Goal: Complete application form: Complete application form

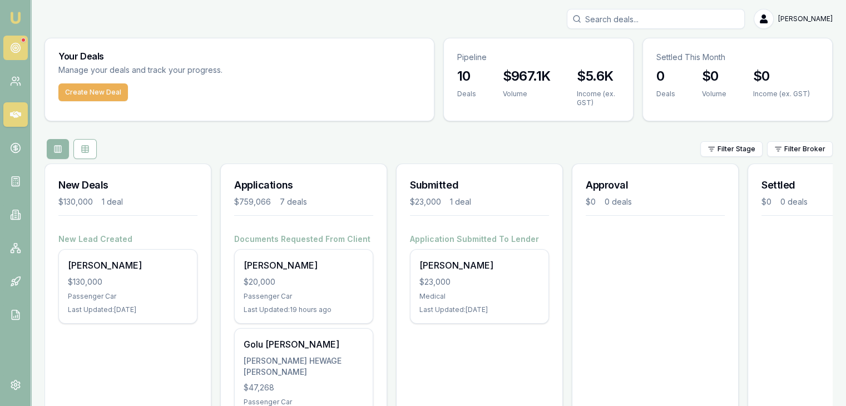
click at [17, 37] on link at bounding box center [15, 48] width 24 height 24
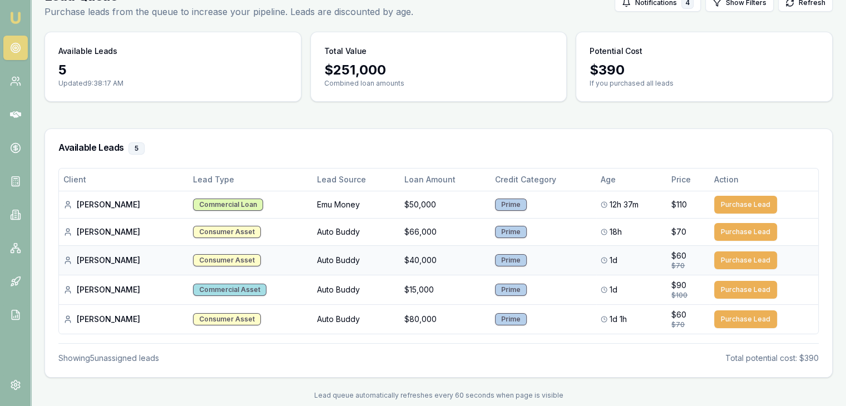
scroll to position [65, 0]
click at [21, 20] on img at bounding box center [15, 17] width 13 height 13
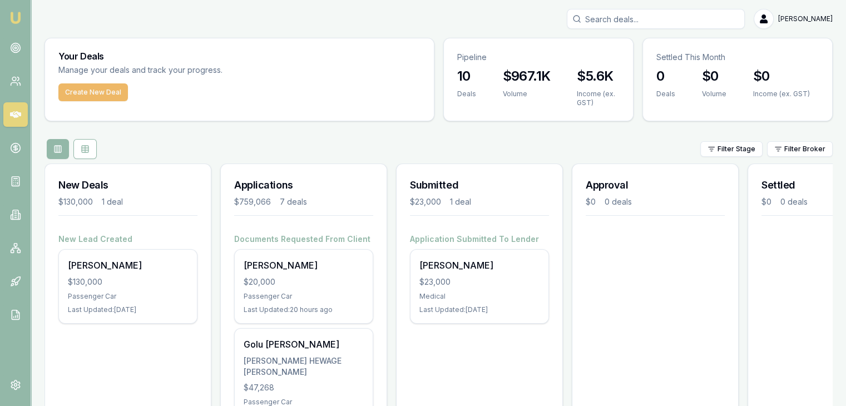
click at [87, 98] on button "Create New Deal" at bounding box center [93, 92] width 70 height 18
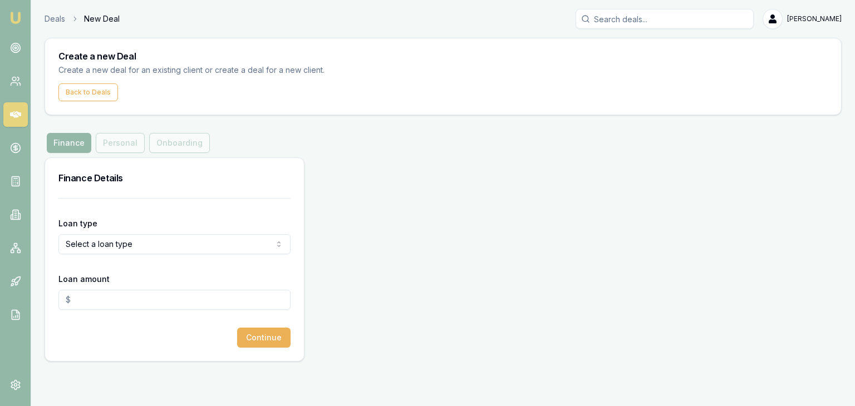
click at [86, 297] on input "Loan amount" at bounding box center [174, 300] width 232 height 20
type input "$21,772.00"
click at [256, 339] on button "Continue" at bounding box center [263, 338] width 53 height 20
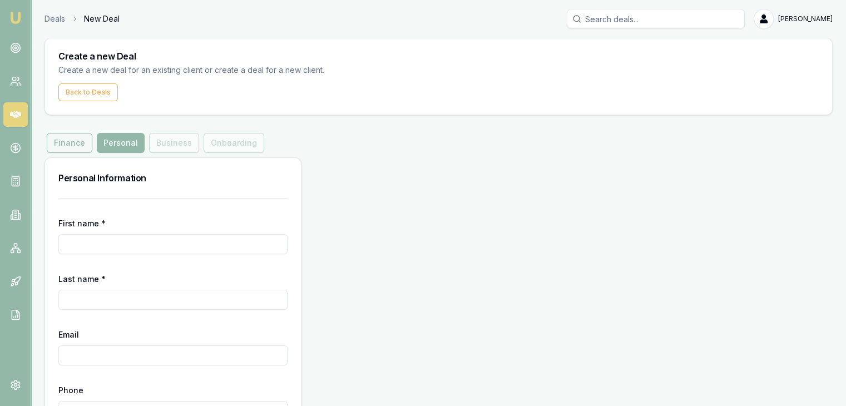
click at [62, 143] on button "Finance" at bounding box center [70, 143] width 46 height 20
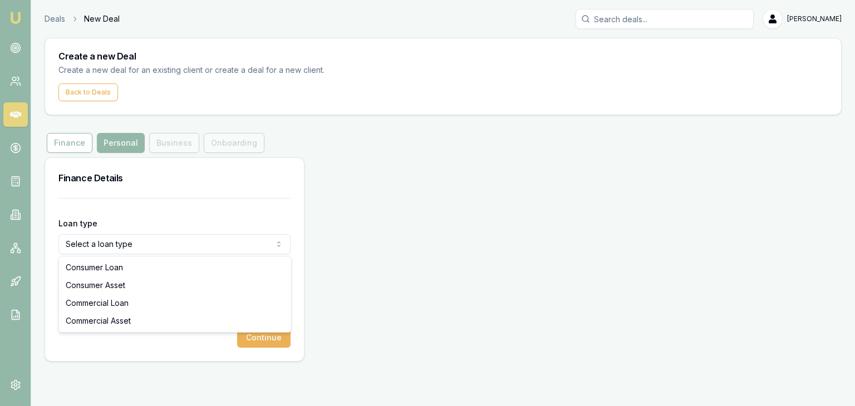
click at [115, 245] on html "Emu Broker Deals New Deal [PERSON_NAME] Toggle Menu Create a new Deal Create a …" at bounding box center [427, 203] width 855 height 406
select select "COMMERCIAL_ASSET"
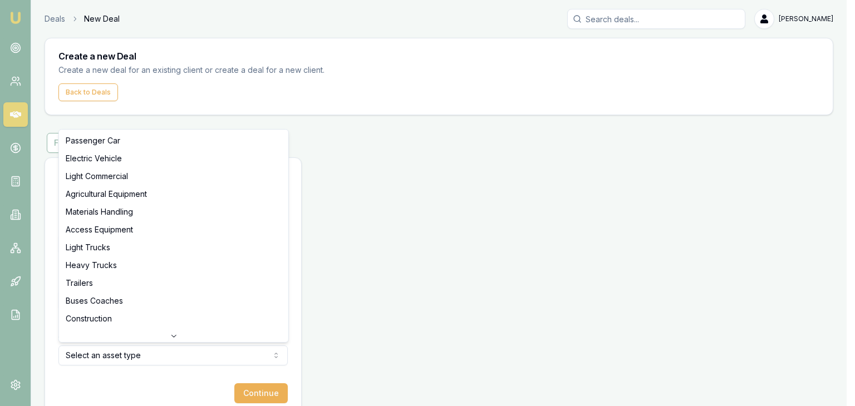
click at [236, 352] on html "Emu Broker Deals New Deal [PERSON_NAME] Toggle Menu Create a new Deal Create a …" at bounding box center [427, 203] width 855 height 406
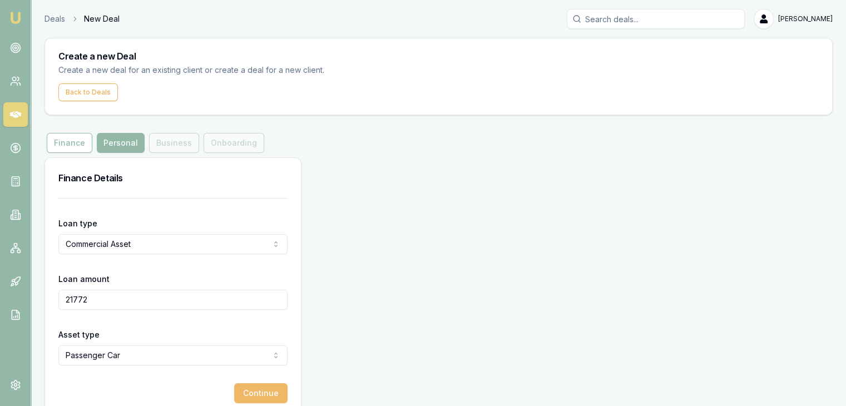
click at [268, 390] on button "Continue" at bounding box center [260, 393] width 53 height 20
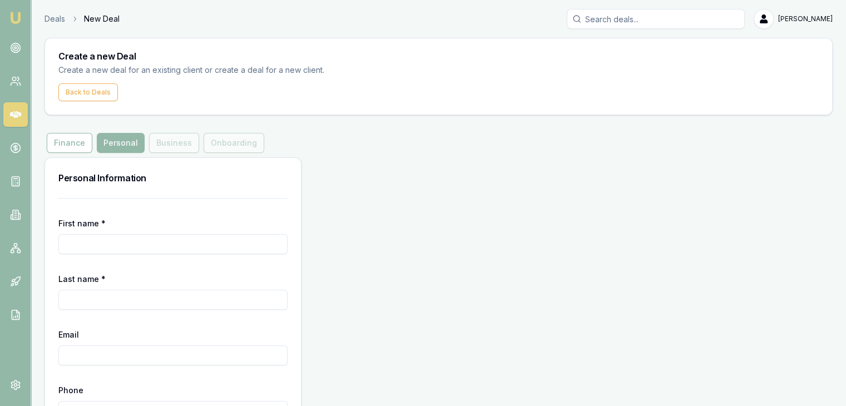
click at [186, 245] on input "First name *" at bounding box center [172, 244] width 229 height 20
type input "[PERSON_NAME]"
